Goal: Transaction & Acquisition: Download file/media

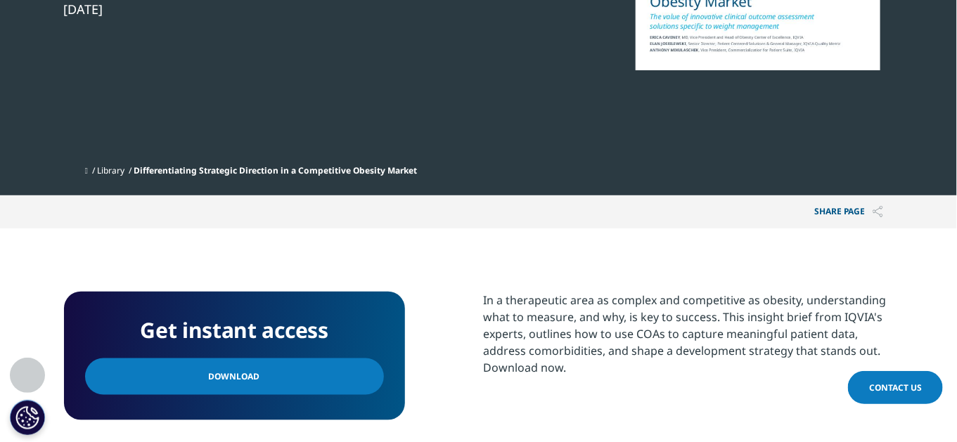
scroll to position [130, 830]
click at [250, 378] on span "Download" at bounding box center [234, 376] width 51 height 15
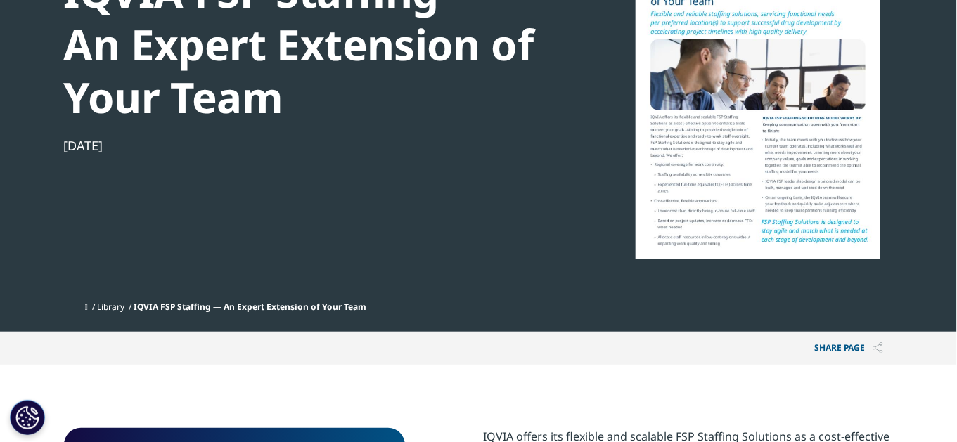
scroll to position [255, 0]
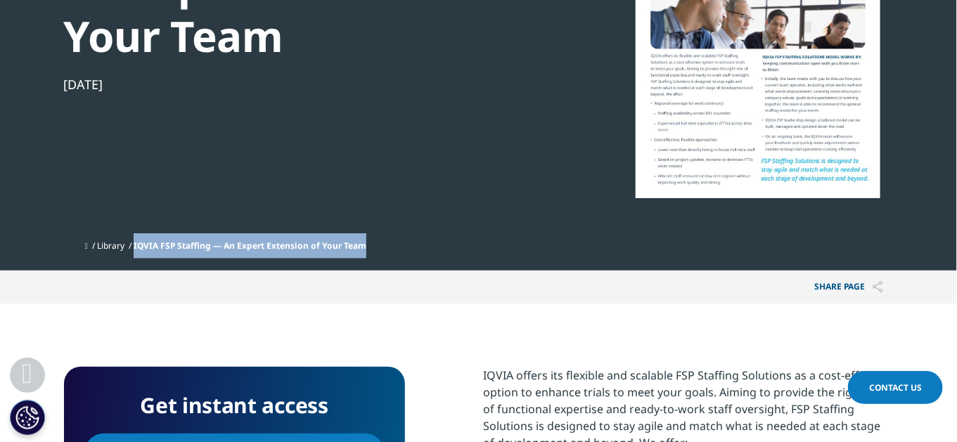
drag, startPoint x: 384, startPoint y: 245, endPoint x: 141, endPoint y: 247, distance: 242.6
click at [141, 247] on ul "Library IQVIA FSP Staffing — An Expert Extension of Your Team" at bounding box center [489, 245] width 809 height 25
copy span "IQVIA FSP Staffing — An Expert Extension of Your Team"
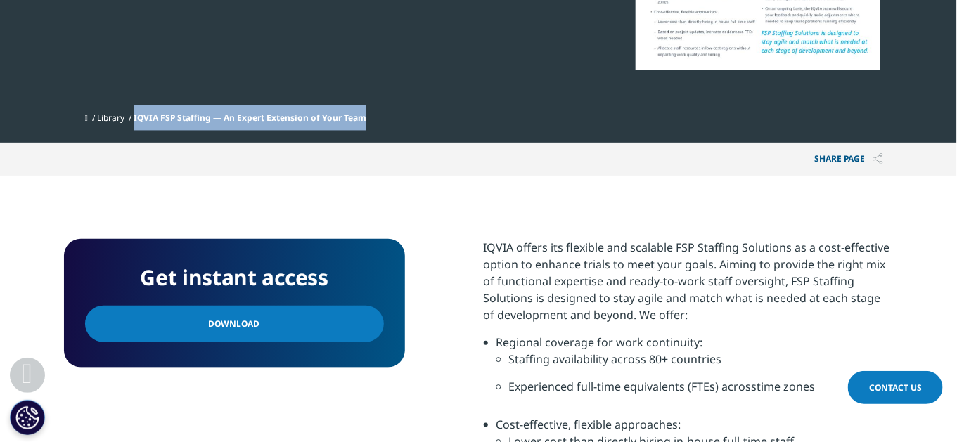
click at [258, 330] on link "Download" at bounding box center [234, 324] width 299 height 37
